Goal: Transaction & Acquisition: Purchase product/service

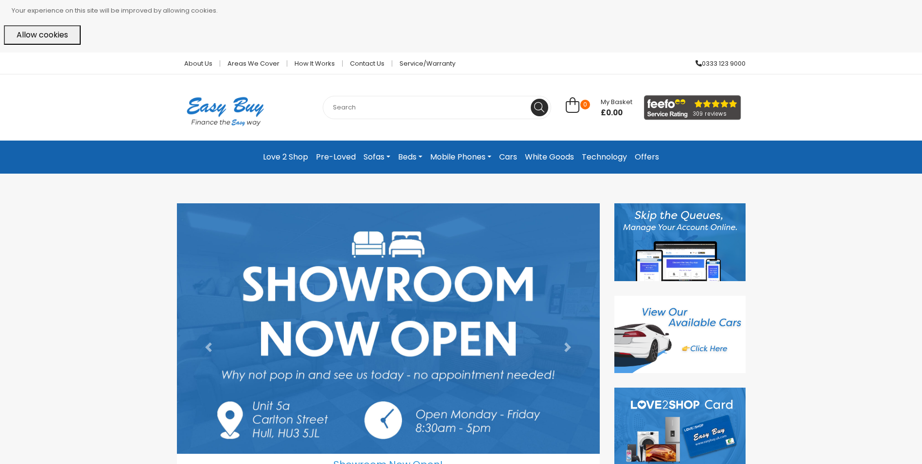
click at [402, 153] on link "Beds" at bounding box center [410, 157] width 32 height 18
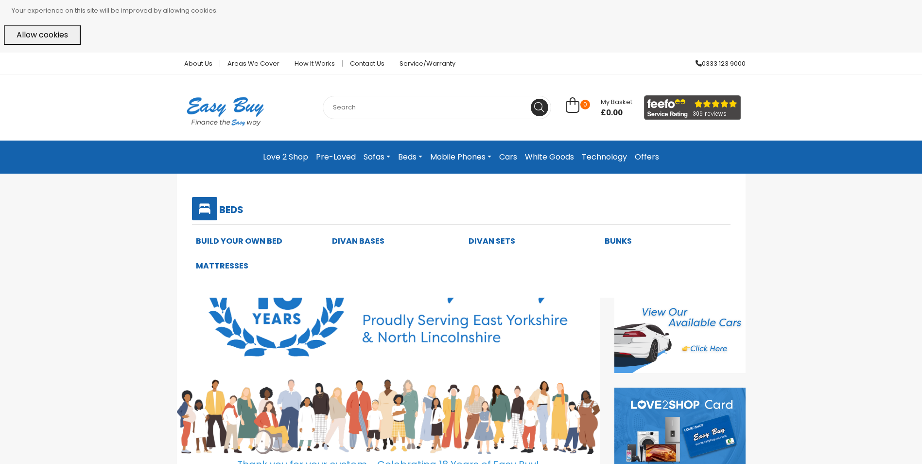
click at [367, 241] on link "Divan Bases" at bounding box center [358, 240] width 53 height 11
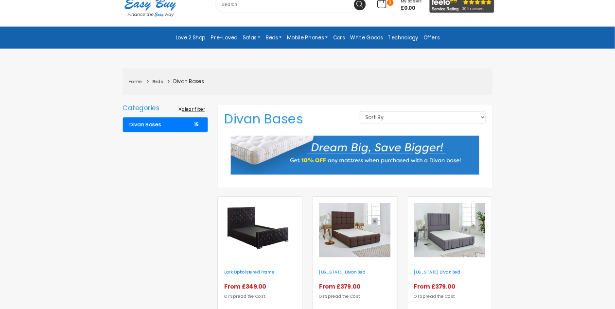
scroll to position [146, 0]
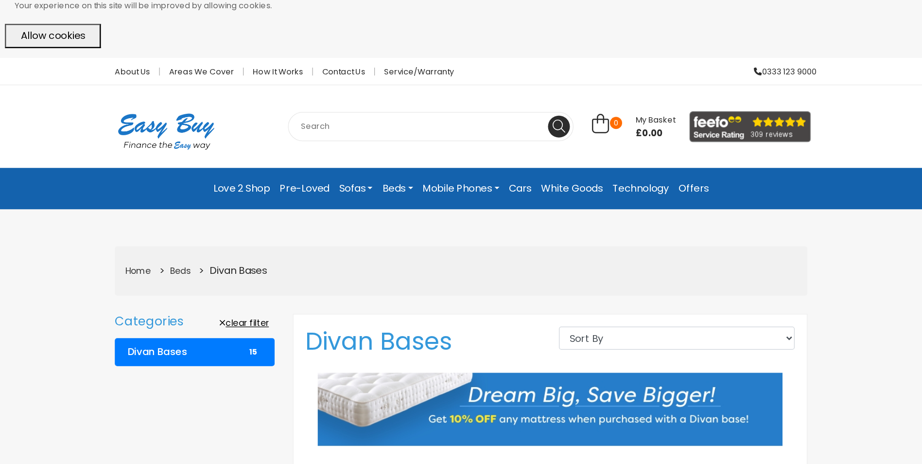
scroll to position [0, 0]
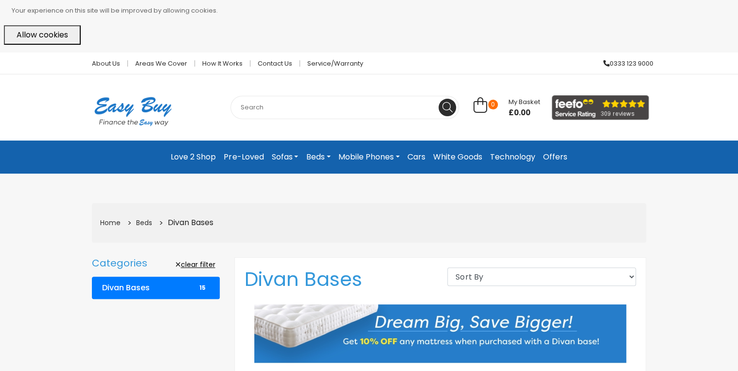
drag, startPoint x: 57, startPoint y: 36, endPoint x: 70, endPoint y: 40, distance: 13.4
click at [57, 36] on button "Allow cookies" at bounding box center [42, 34] width 77 height 19
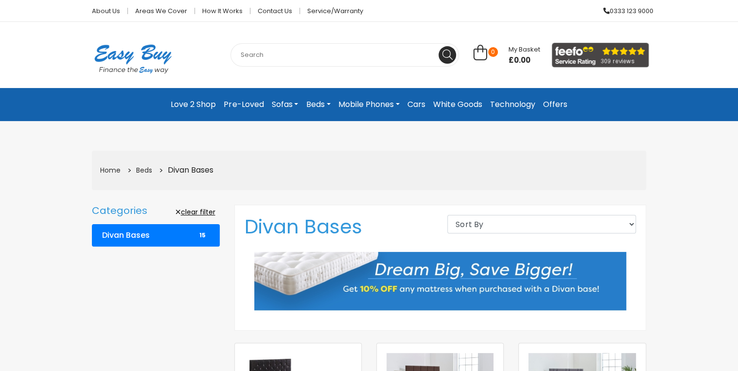
click at [637, 168] on div "Home Beds Divan Bases" at bounding box center [369, 170] width 554 height 39
